Goal: Task Accomplishment & Management: Complete application form

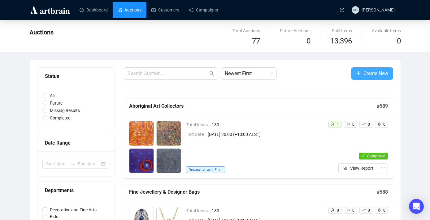
click at [379, 70] on span "Create New" at bounding box center [376, 73] width 25 height 8
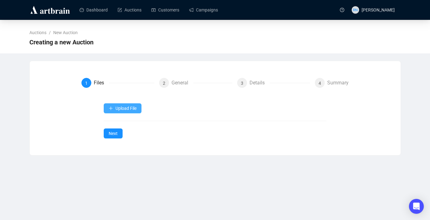
click at [131, 111] on button "Upload File" at bounding box center [123, 108] width 38 height 10
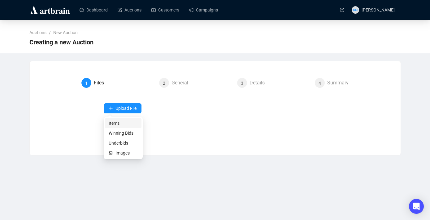
click at [128, 123] on span "Items" at bounding box center [123, 123] width 29 height 7
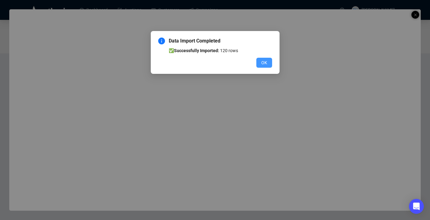
click at [269, 62] on button "OK" at bounding box center [264, 63] width 16 height 10
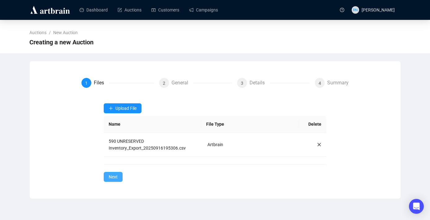
click at [114, 177] on span "Next" at bounding box center [113, 176] width 9 height 7
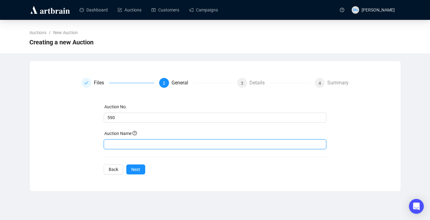
click at [116, 142] on input "text" at bounding box center [215, 144] width 223 height 10
type input "UNRESERVED Art Clearance"
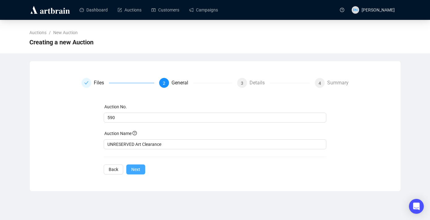
click at [134, 168] on span "Next" at bounding box center [135, 169] width 9 height 7
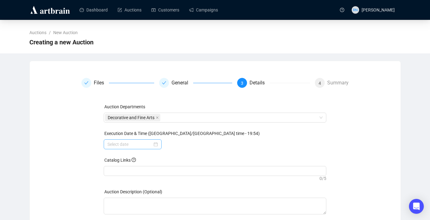
click at [155, 148] on div at bounding box center [133, 144] width 58 height 10
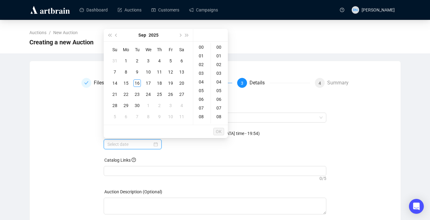
click at [153, 142] on div at bounding box center [132, 144] width 50 height 7
click at [149, 95] on div "24" at bounding box center [148, 93] width 7 height 7
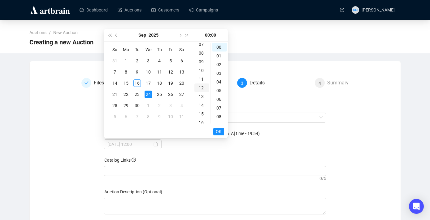
click at [202, 85] on div "12" at bounding box center [202, 87] width 15 height 9
type input "[DATE] 12:00"
click at [221, 131] on span "OK" at bounding box center [219, 131] width 6 height 12
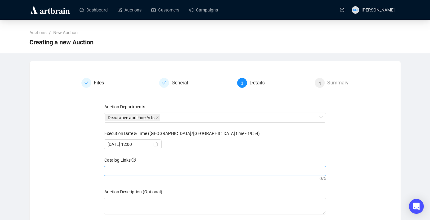
click at [142, 170] on div at bounding box center [215, 170] width 220 height 9
paste input "[URL][DOMAIN_NAME]"
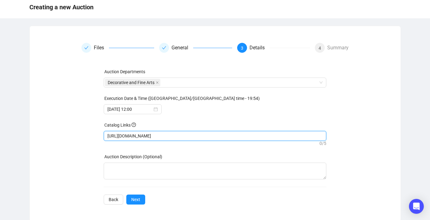
scroll to position [37, 0]
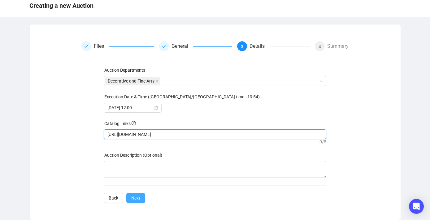
type input "[URL][DOMAIN_NAME]"
click at [140, 201] on button "Next" at bounding box center [135, 198] width 19 height 10
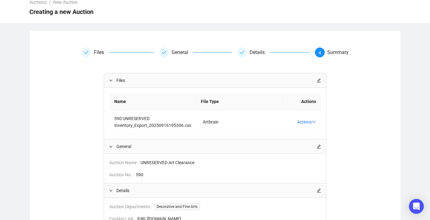
scroll to position [107, 0]
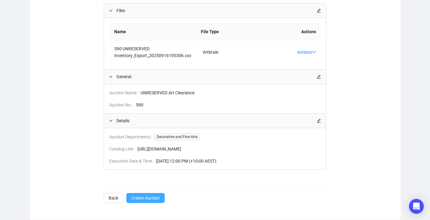
click at [152, 196] on span "Create Auction" at bounding box center [145, 197] width 28 height 7
